Goal: Task Accomplishment & Management: Use online tool/utility

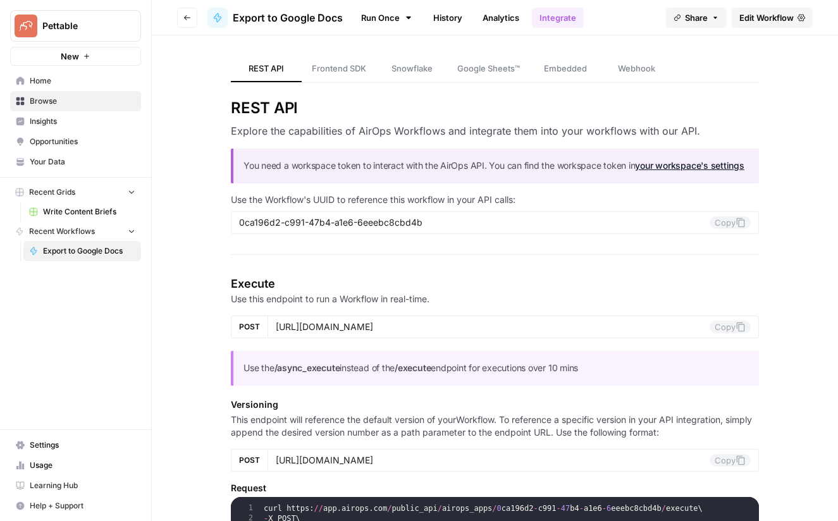
click at [87, 218] on link "Write Content Briefs" at bounding box center [82, 212] width 118 height 20
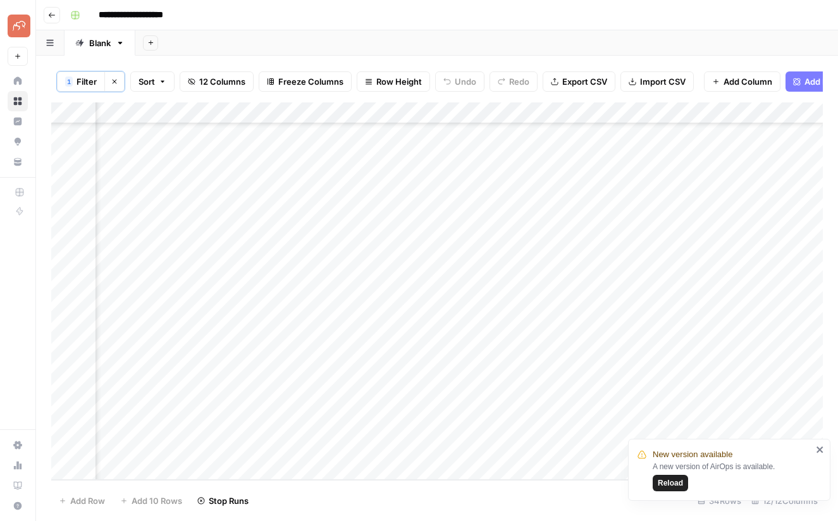
scroll to position [374, 410]
click at [809, 83] on span "Add Power Agent" at bounding box center [839, 81] width 69 height 13
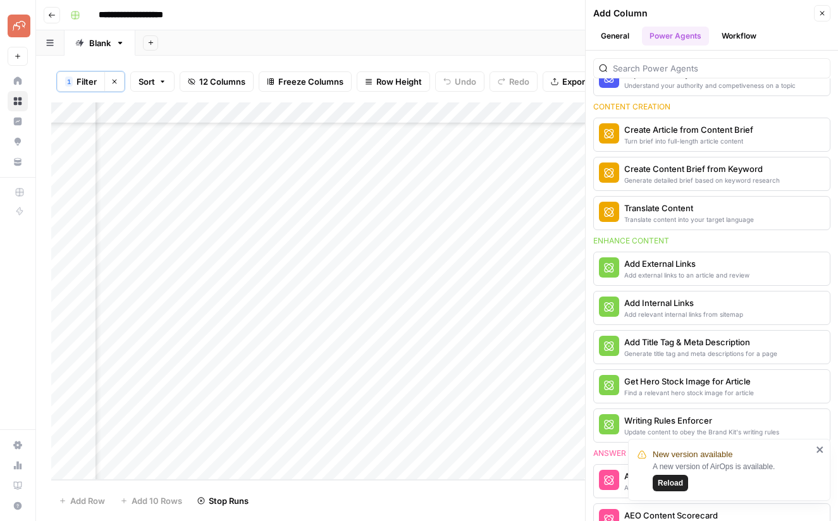
scroll to position [316, 0]
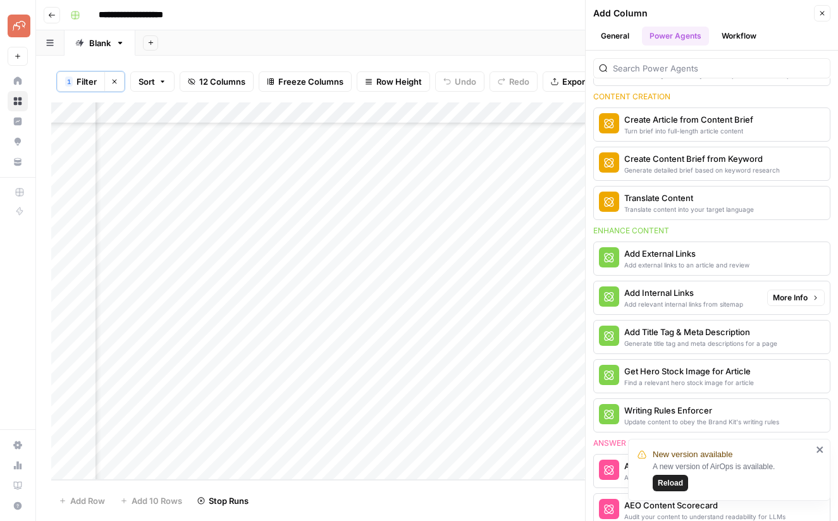
click at [694, 294] on div "Add Internal Links" at bounding box center [683, 293] width 119 height 13
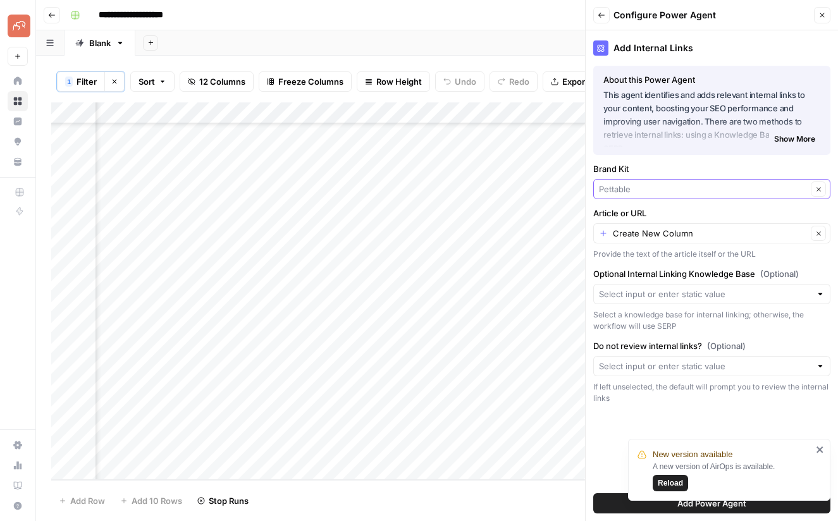
click at [646, 187] on input "Brand Kit" at bounding box center [703, 189] width 208 height 13
click at [643, 217] on span "[MEDICAL_DATA] Advisor" at bounding box center [709, 219] width 211 height 13
type input "[MEDICAL_DATA] Advisor"
click at [662, 230] on input "Article or URL" at bounding box center [710, 233] width 194 height 13
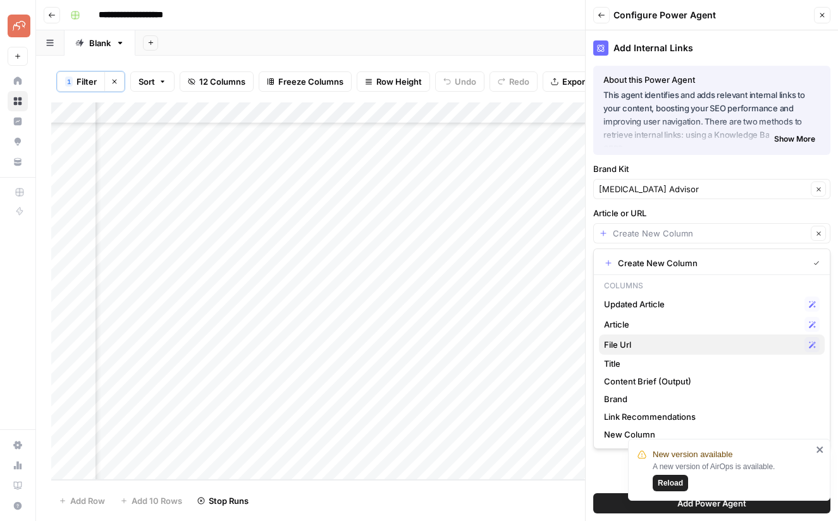
click at [648, 345] on span "File Url" at bounding box center [701, 344] width 195 height 13
type input "File Url"
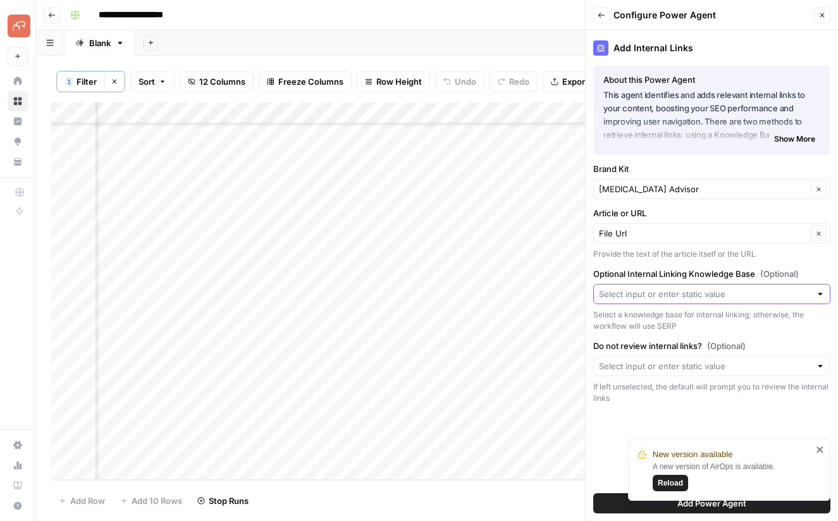
click at [645, 292] on input "Optional Internal Linking Knowledge Base (Optional)" at bounding box center [705, 294] width 212 height 13
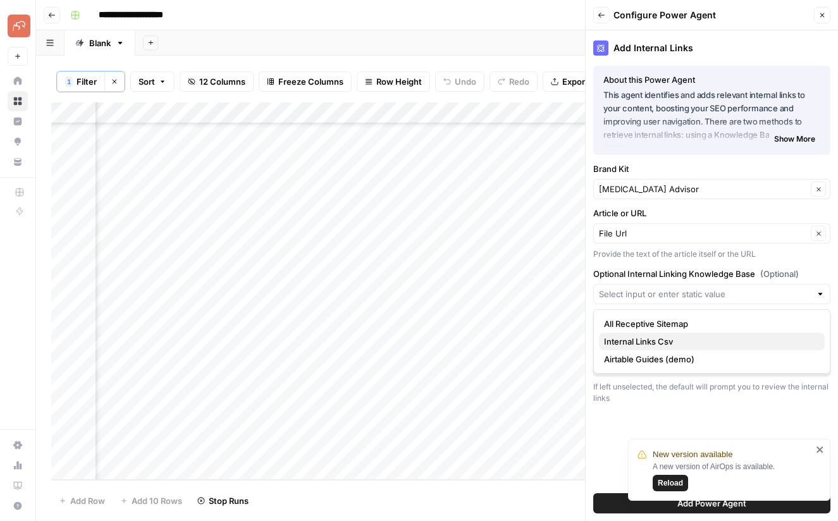
click at [657, 337] on span "Internal Links Csv" at bounding box center [709, 341] width 211 height 13
type input "Internal Links Csv"
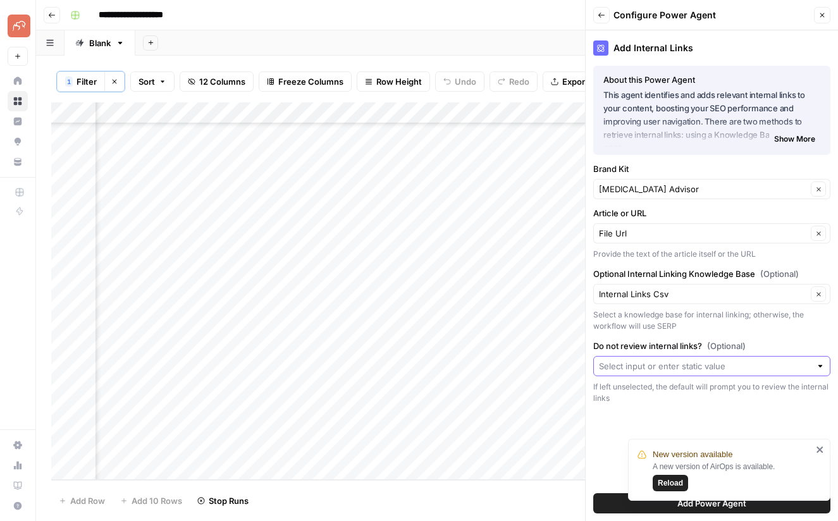
click at [666, 363] on input "Do not review internal links? (Optional)" at bounding box center [705, 366] width 212 height 13
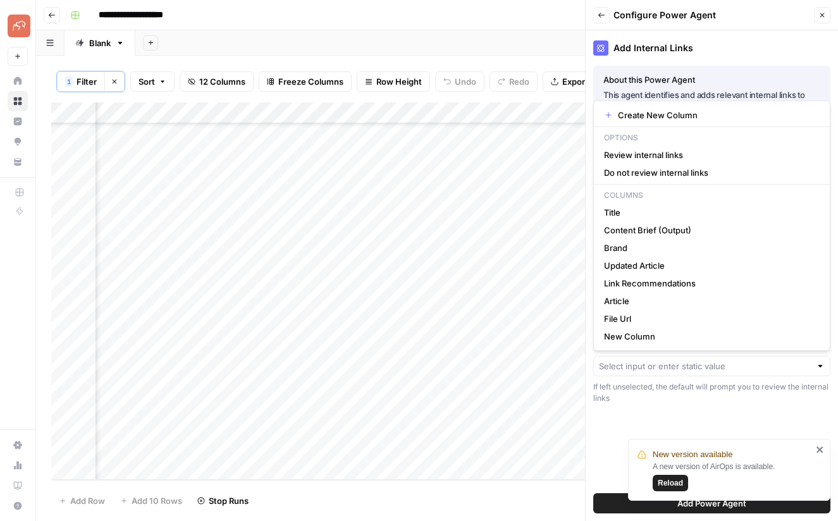
click at [685, 411] on div "Add Internal Links About this Power Agent This agent identifies and adds releva…" at bounding box center [712, 275] width 252 height 491
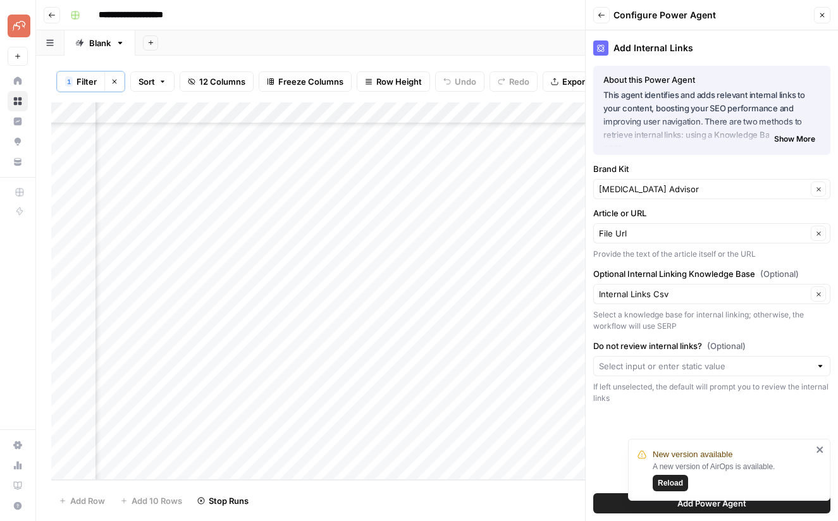
click at [599, 506] on button "Add Power Agent" at bounding box center [711, 503] width 237 height 20
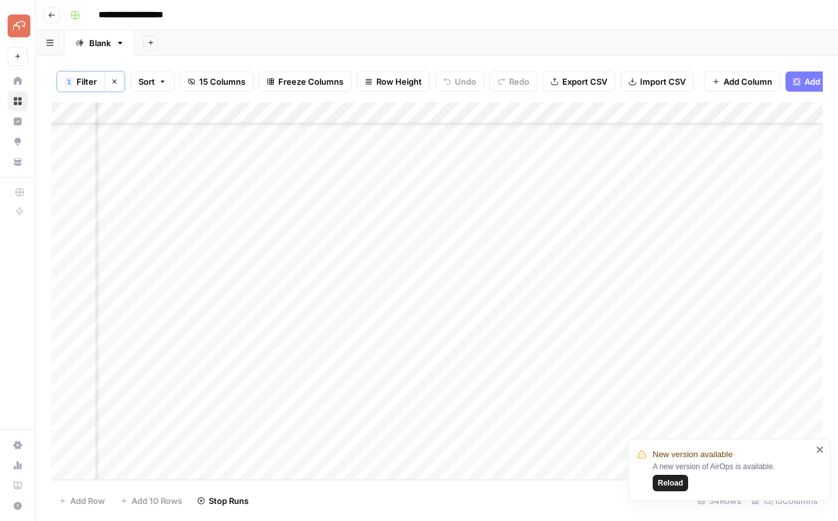
scroll to position [374, 1322]
click at [659, 296] on div "Add Column" at bounding box center [437, 291] width 772 height 378
click at [675, 484] on span "Reload" at bounding box center [670, 483] width 25 height 11
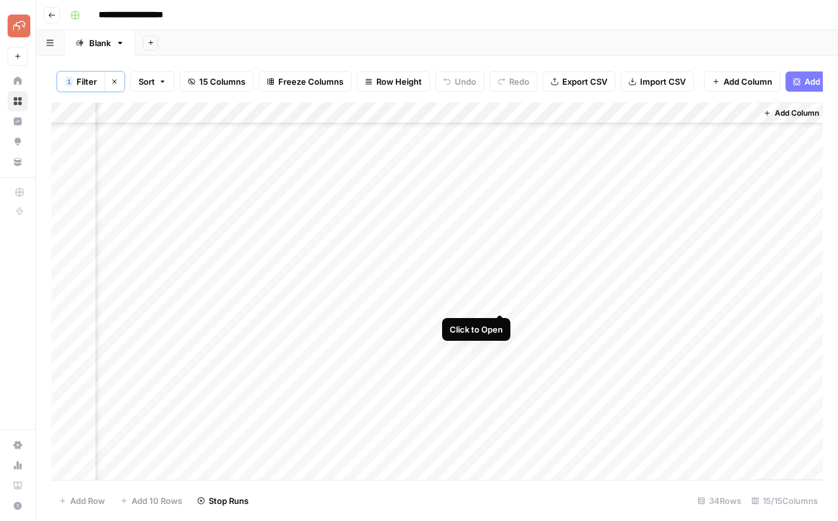
scroll to position [370, 1527]
click at [499, 300] on div "Add Column" at bounding box center [437, 291] width 772 height 378
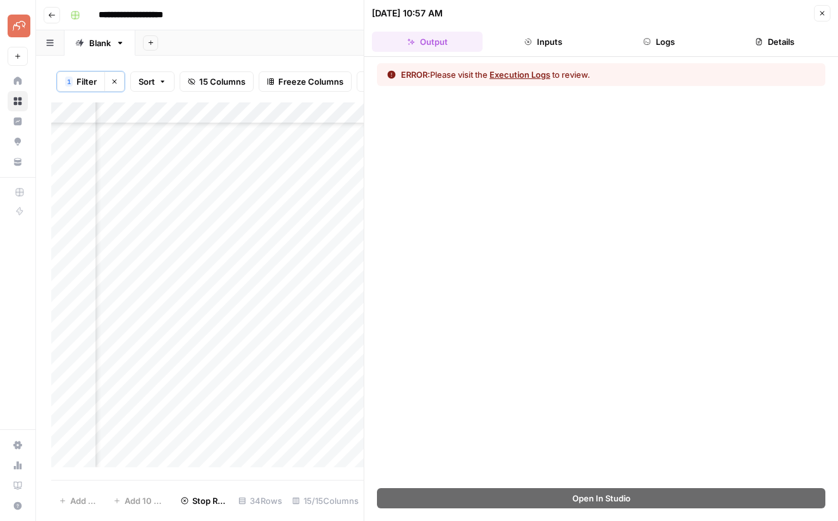
drag, startPoint x: 828, startPoint y: 14, endPoint x: 676, endPoint y: 44, distance: 154.7
click at [828, 14] on button "Close" at bounding box center [822, 13] width 16 height 16
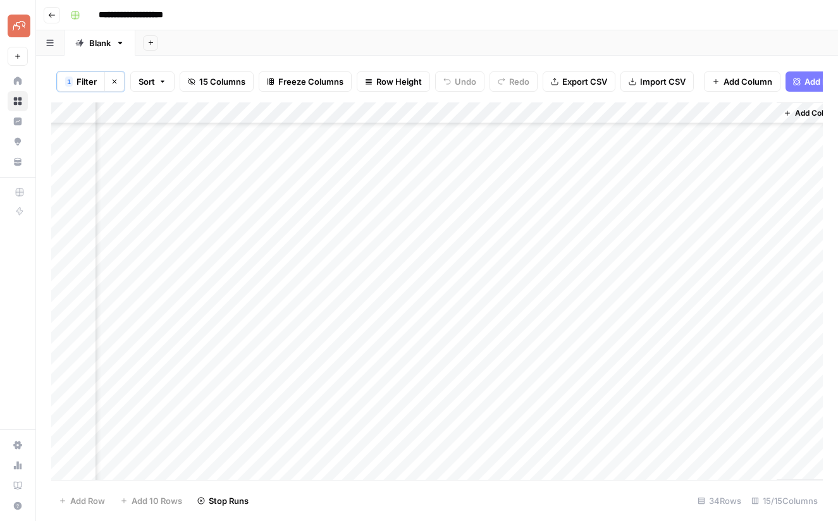
scroll to position [370, 1529]
click at [499, 111] on div "Add Column" at bounding box center [437, 291] width 772 height 378
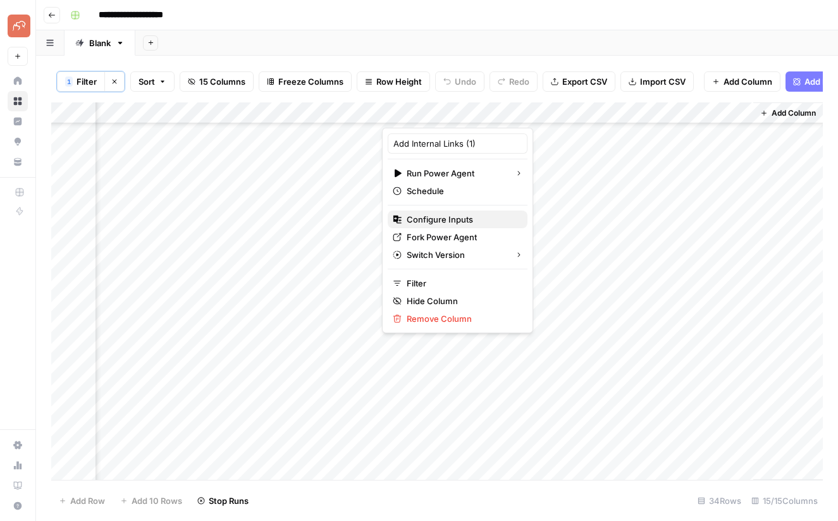
click at [435, 214] on span "Configure Inputs" at bounding box center [462, 219] width 111 height 13
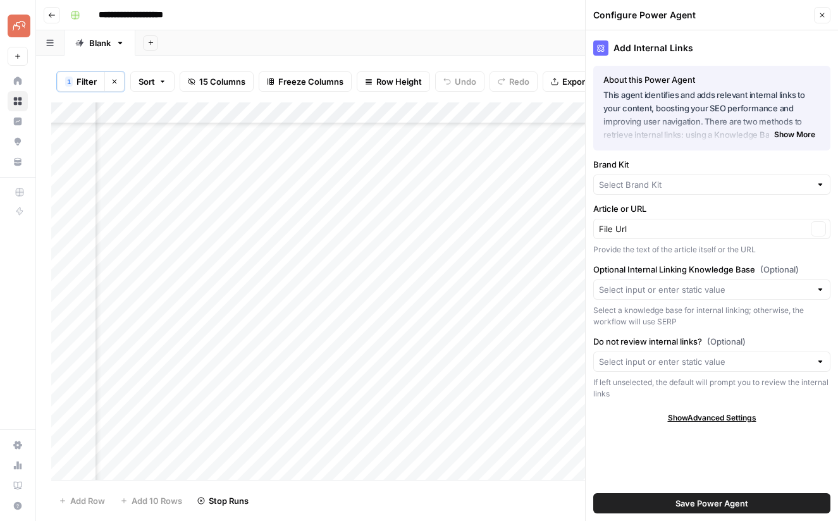
type input "[MEDICAL_DATA] Advisor"
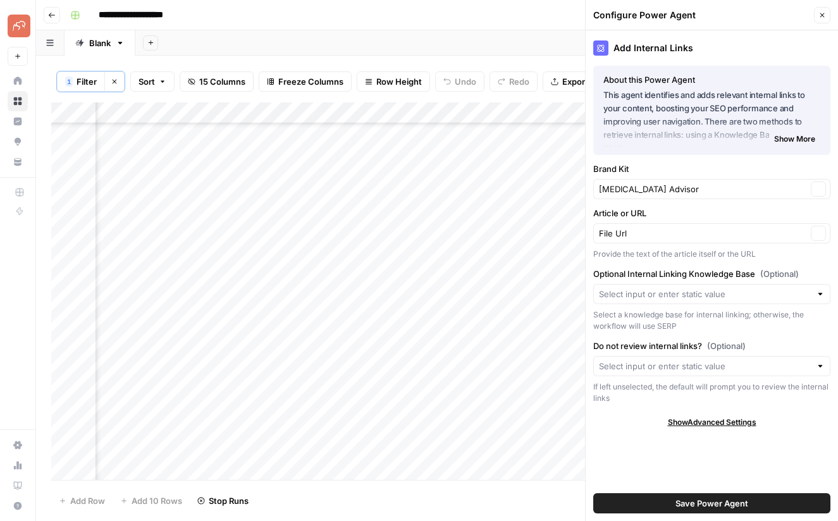
type input "Internal Links Csv"
click at [674, 231] on input "Article or URL" at bounding box center [703, 233] width 208 height 13
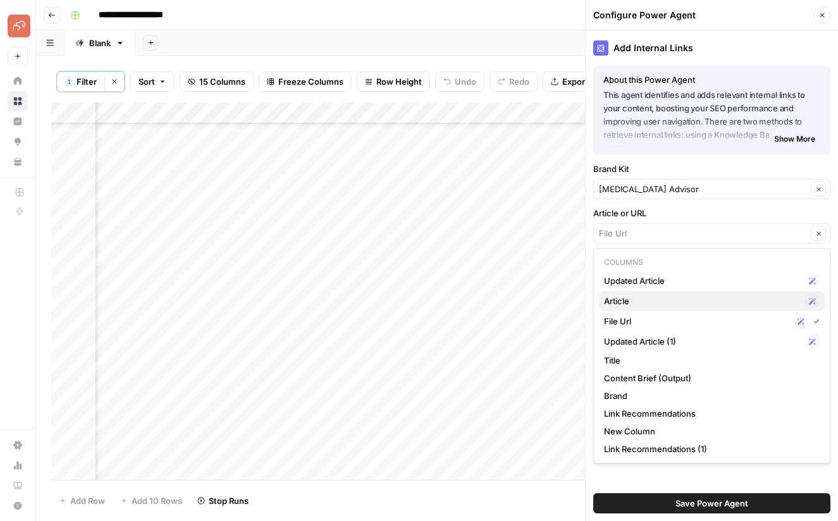
click at [651, 296] on span "Article" at bounding box center [701, 301] width 195 height 13
type input "Article"
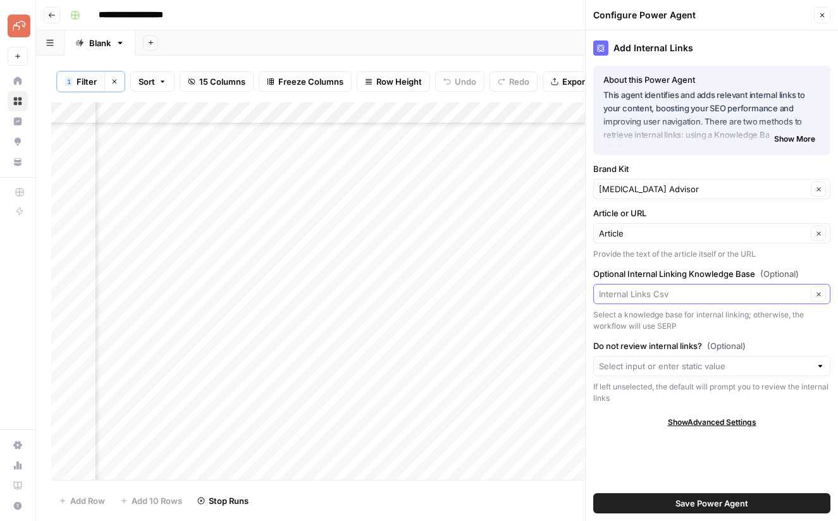
click at [679, 295] on input "Optional Internal Linking Knowledge Base (Optional)" at bounding box center [703, 294] width 208 height 13
click at [624, 428] on div "Show Advanced Settings" at bounding box center [711, 422] width 237 height 11
click at [702, 459] on input "Version" at bounding box center [705, 460] width 212 height 13
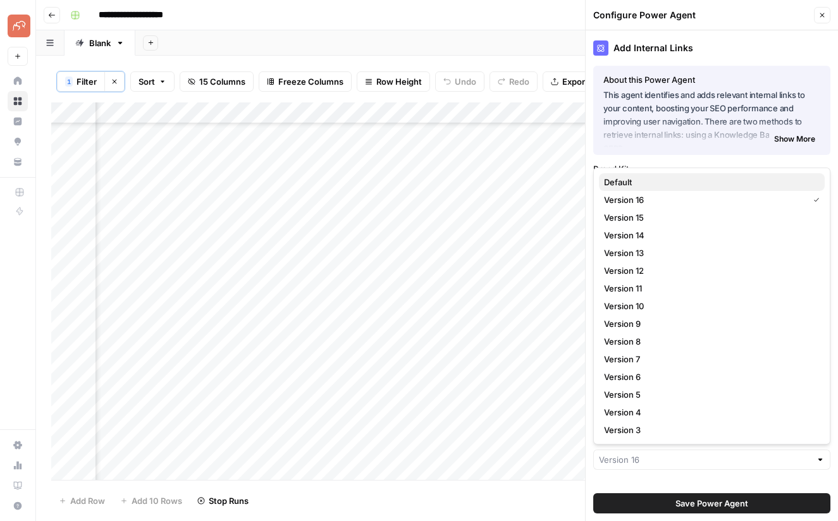
click at [654, 181] on span "Default" at bounding box center [709, 182] width 211 height 13
type input "Default"
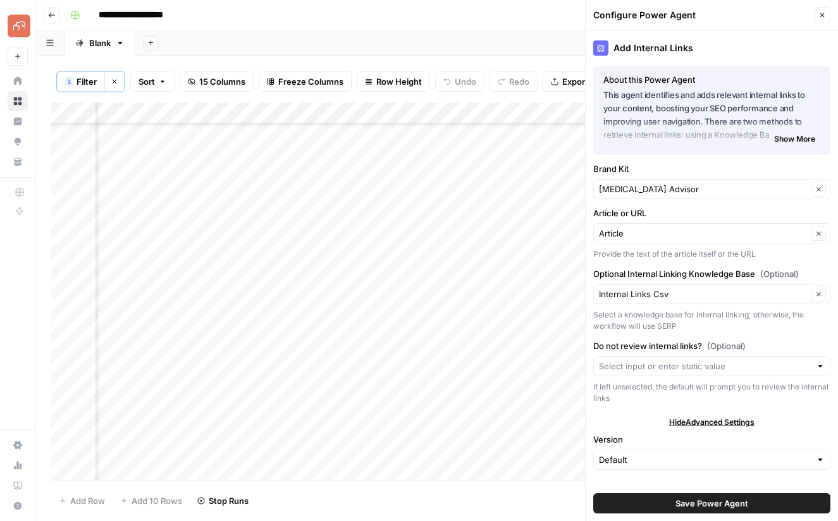
click at [691, 376] on div at bounding box center [711, 366] width 237 height 20
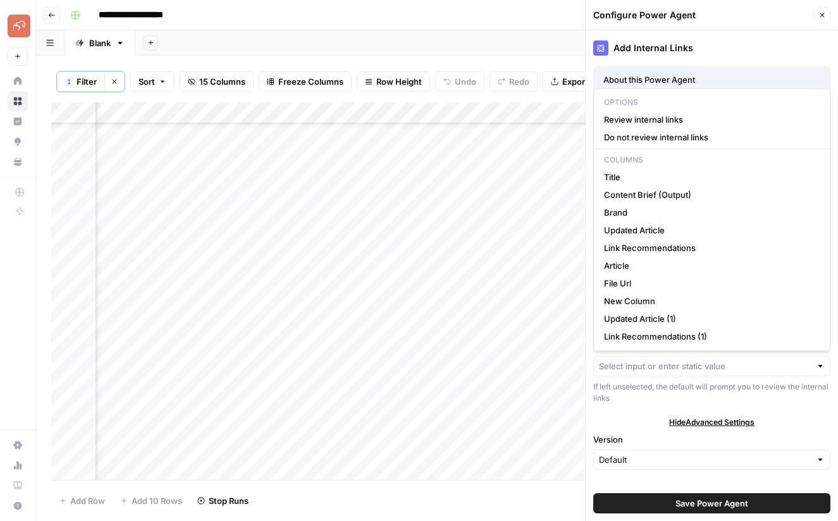
click at [641, 411] on div "Add Internal Links About this Power Agent This agent identifies and adds releva…" at bounding box center [712, 275] width 252 height 491
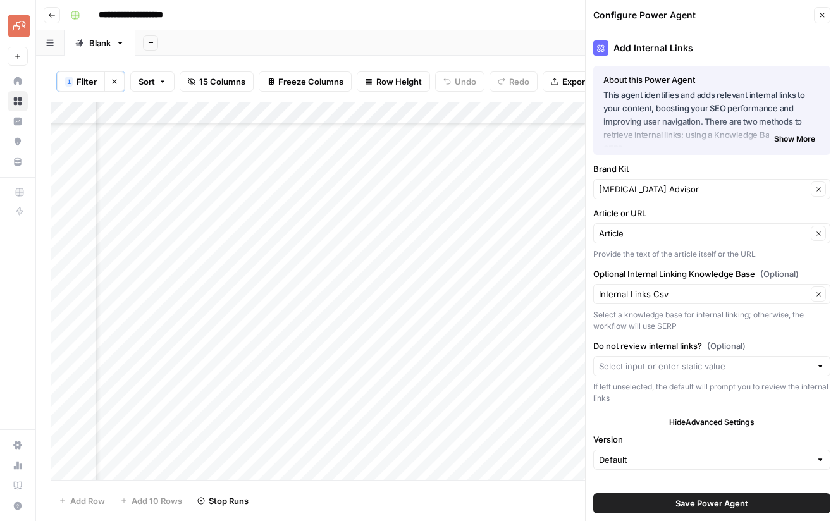
click at [744, 502] on span "Save Power Agent" at bounding box center [712, 503] width 73 height 13
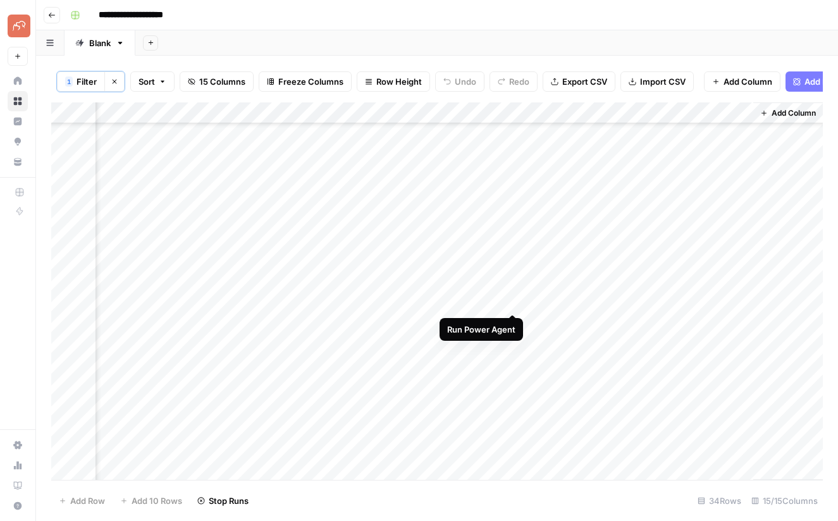
drag, startPoint x: 511, startPoint y: 299, endPoint x: 527, endPoint y: 310, distance: 19.1
click at [511, 299] on div "Add Column" at bounding box center [437, 291] width 772 height 378
